Goal: Use online tool/utility: Utilize a website feature to perform a specific function

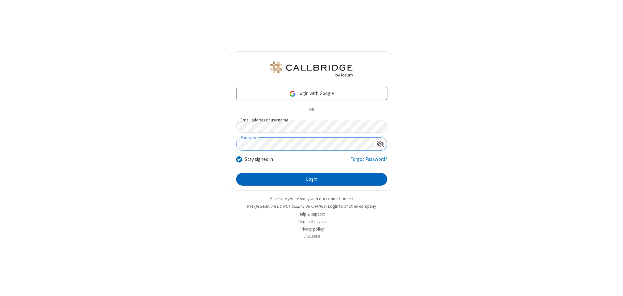
click at [312, 179] on button "Login" at bounding box center [311, 179] width 151 height 13
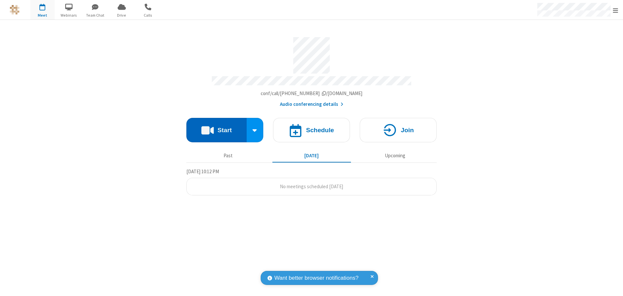
click at [216, 128] on button "Start" at bounding box center [216, 130] width 60 height 24
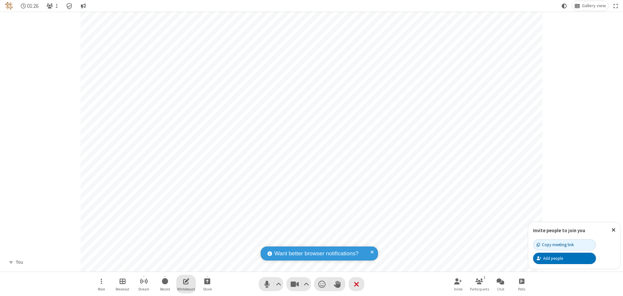
click at [186, 281] on span "Open shared whiteboard" at bounding box center [186, 281] width 6 height 8
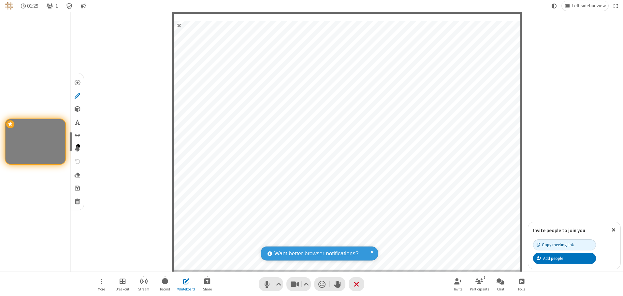
click at [77, 188] on span "Save" at bounding box center [77, 187] width 5 height 7
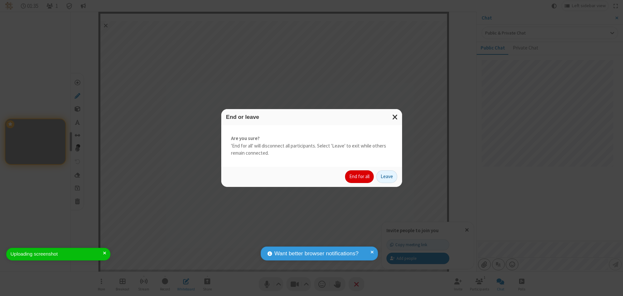
click at [360, 177] on button "End for all" at bounding box center [359, 176] width 29 height 13
